Goal: Task Accomplishment & Management: Manage account settings

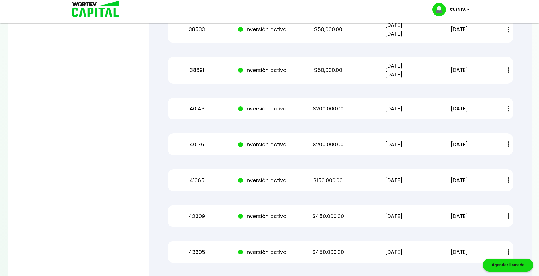
click at [113, 58] on div at bounding box center [269, 138] width 539 height 276
click at [95, 8] on img at bounding box center [94, 9] width 56 height 19
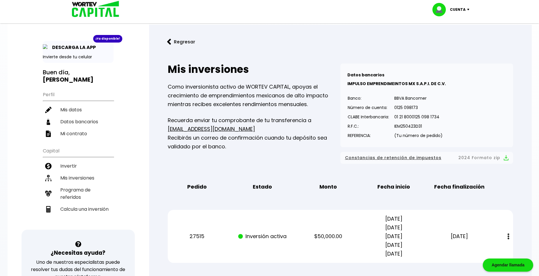
click at [93, 8] on img at bounding box center [94, 9] width 56 height 19
click at [77, 117] on li "Datos bancarios" at bounding box center [78, 122] width 71 height 12
select select "Scotiabank"
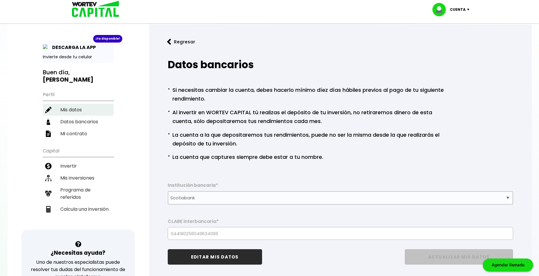
click at [76, 104] on li "Mis datos" at bounding box center [78, 110] width 71 height 12
select select "Hombre"
select select "Licenciatura"
select select "MX"
select select "Scotiabank"
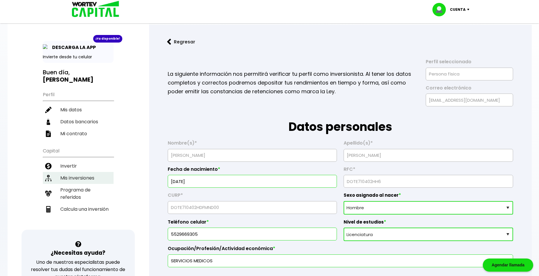
click at [90, 172] on li "Mis inversiones" at bounding box center [78, 178] width 71 height 12
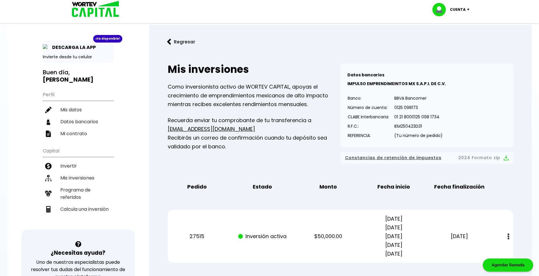
click at [58, 43] on div "¡Ya disponible! DESCARGA LA APP Invierte desde tu celular" at bounding box center [78, 52] width 71 height 22
click at [184, 44] on button "Regresar" at bounding box center [180, 41] width 45 height 15
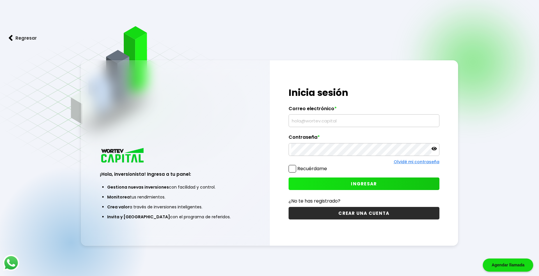
type input "[EMAIL_ADDRESS][DOMAIN_NAME]"
click at [357, 180] on button "INGRESAR" at bounding box center [363, 183] width 150 height 13
